Goal: Task Accomplishment & Management: Manage account settings

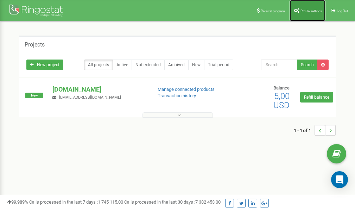
click at [307, 10] on span "Profile settings" at bounding box center [310, 11] width 21 height 4
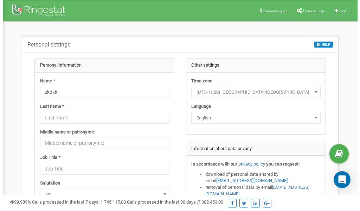
scroll to position [35, 0]
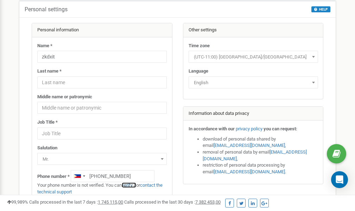
click at [133, 184] on link "verify it" at bounding box center [129, 184] width 14 height 5
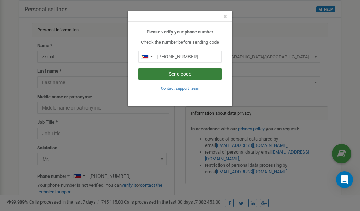
click at [178, 75] on button "Send code" at bounding box center [180, 74] width 84 height 12
